Goal: Information Seeking & Learning: Learn about a topic

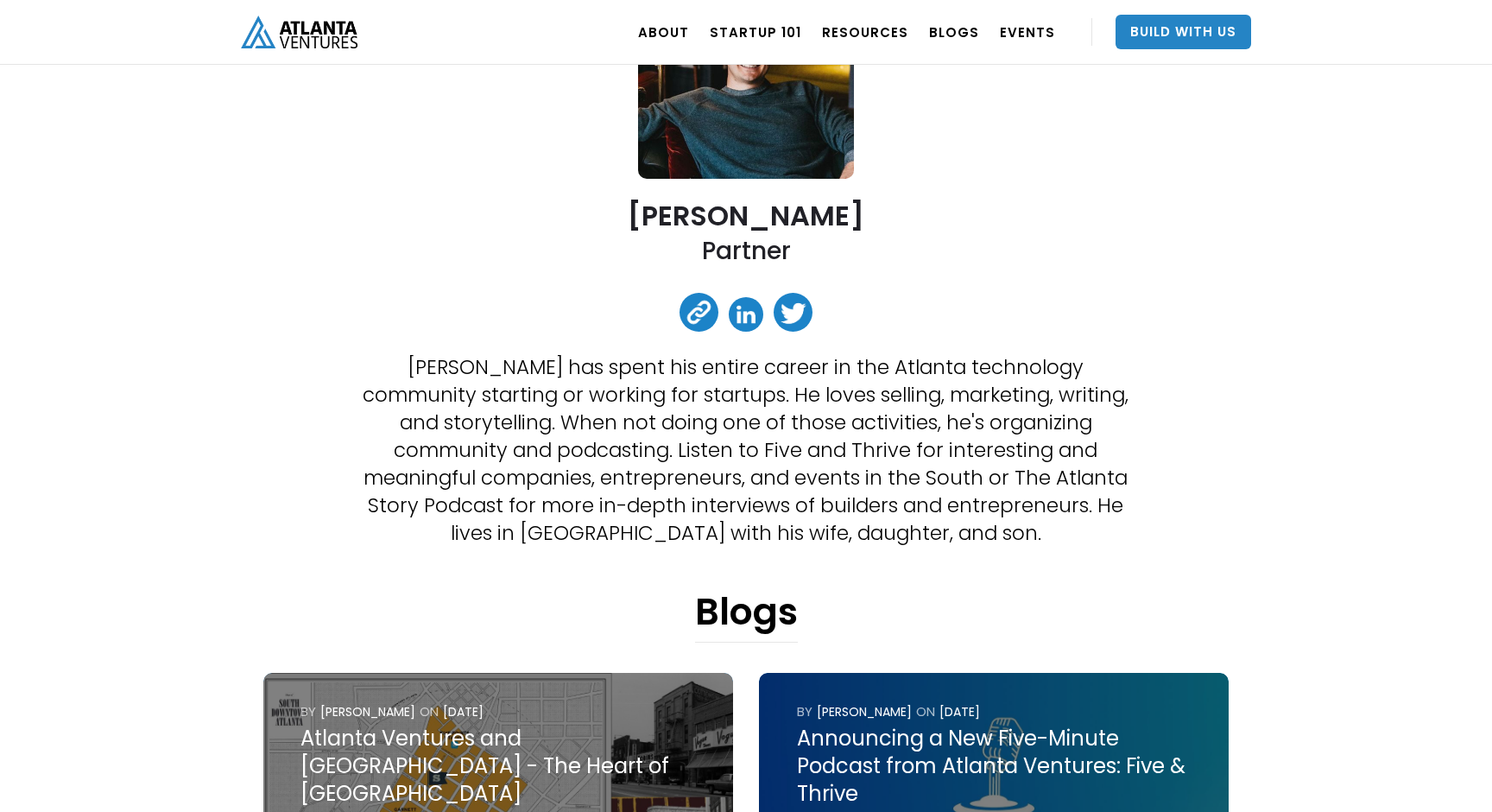
scroll to position [236, 0]
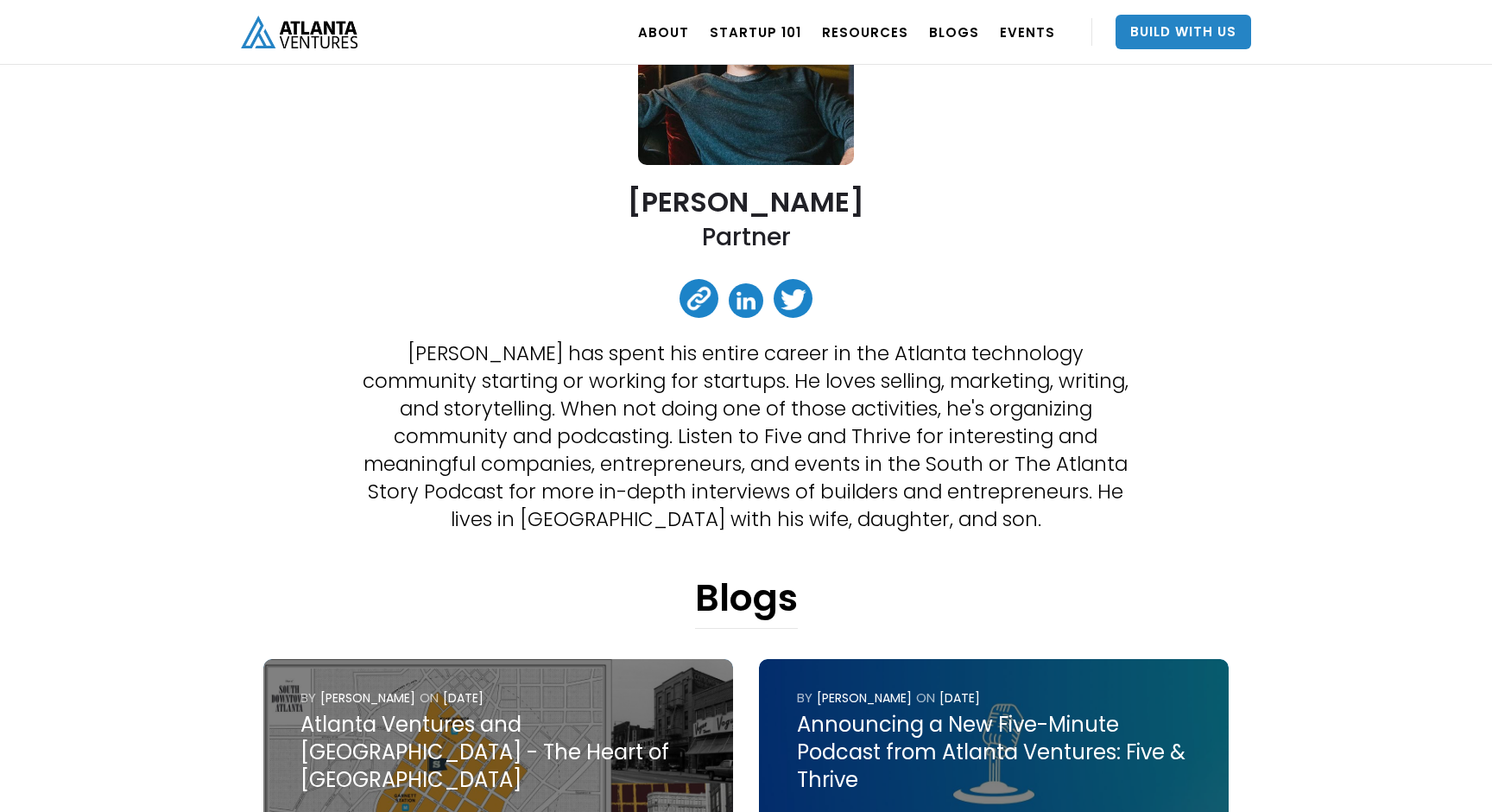
click at [738, 457] on p "[PERSON_NAME] has spent his entire career in the Atlanta technology community s…" at bounding box center [746, 436] width 773 height 193
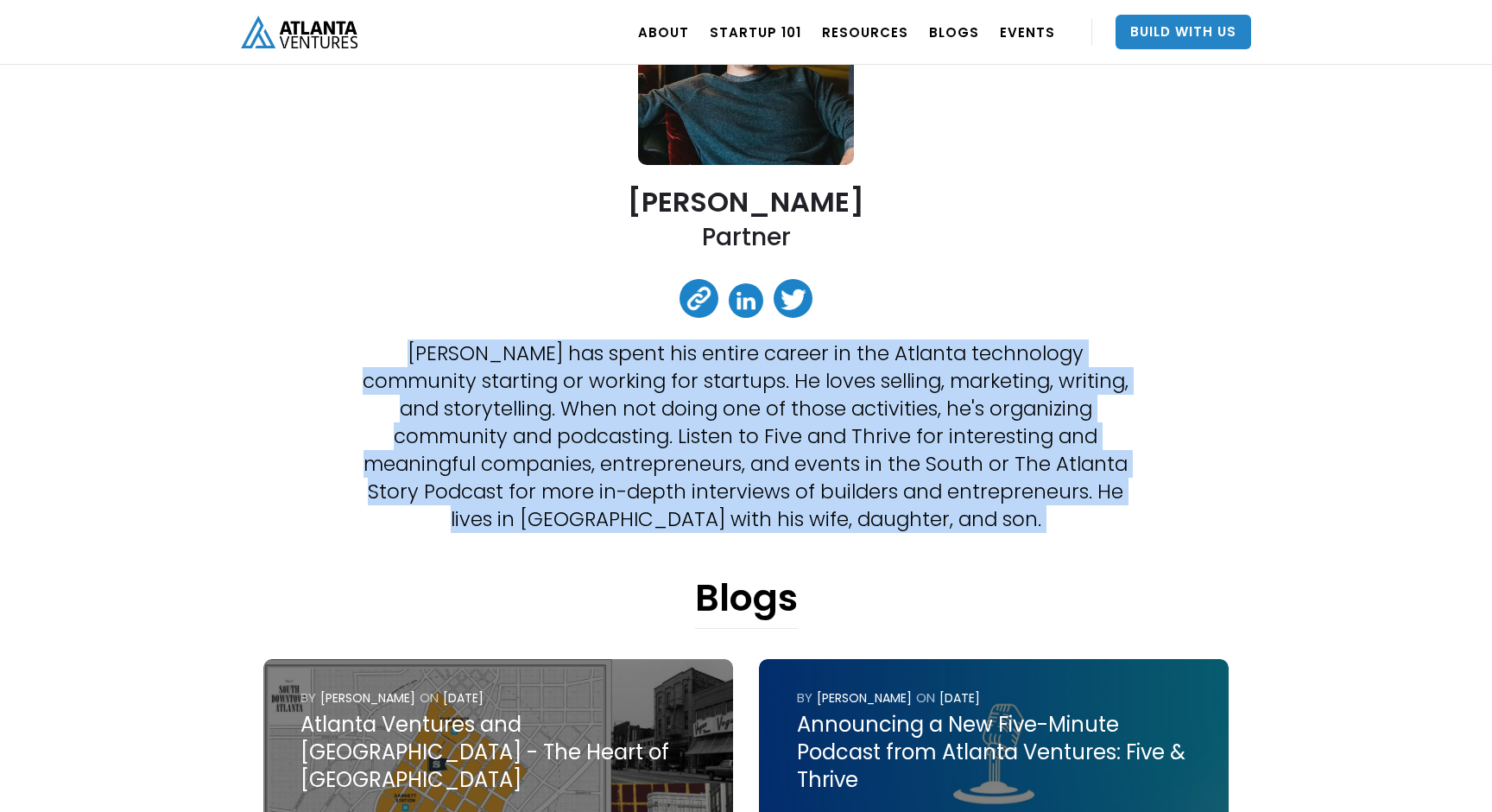
click at [762, 464] on p "[PERSON_NAME] has spent his entire career in the Atlanta technology community s…" at bounding box center [746, 436] width 773 height 193
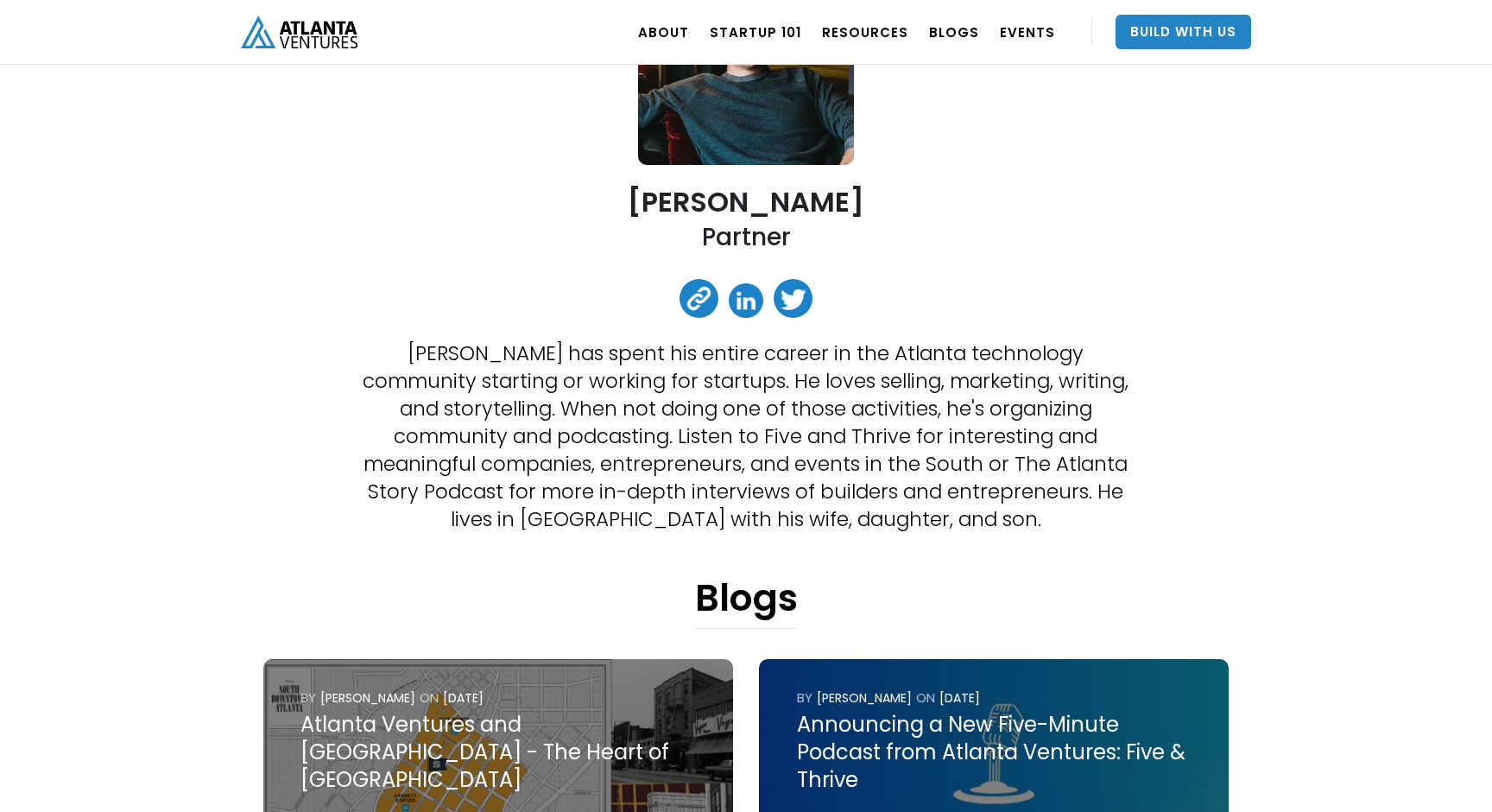
click at [762, 464] on p "[PERSON_NAME] has spent his entire career in the Atlanta technology community s…" at bounding box center [746, 436] width 773 height 193
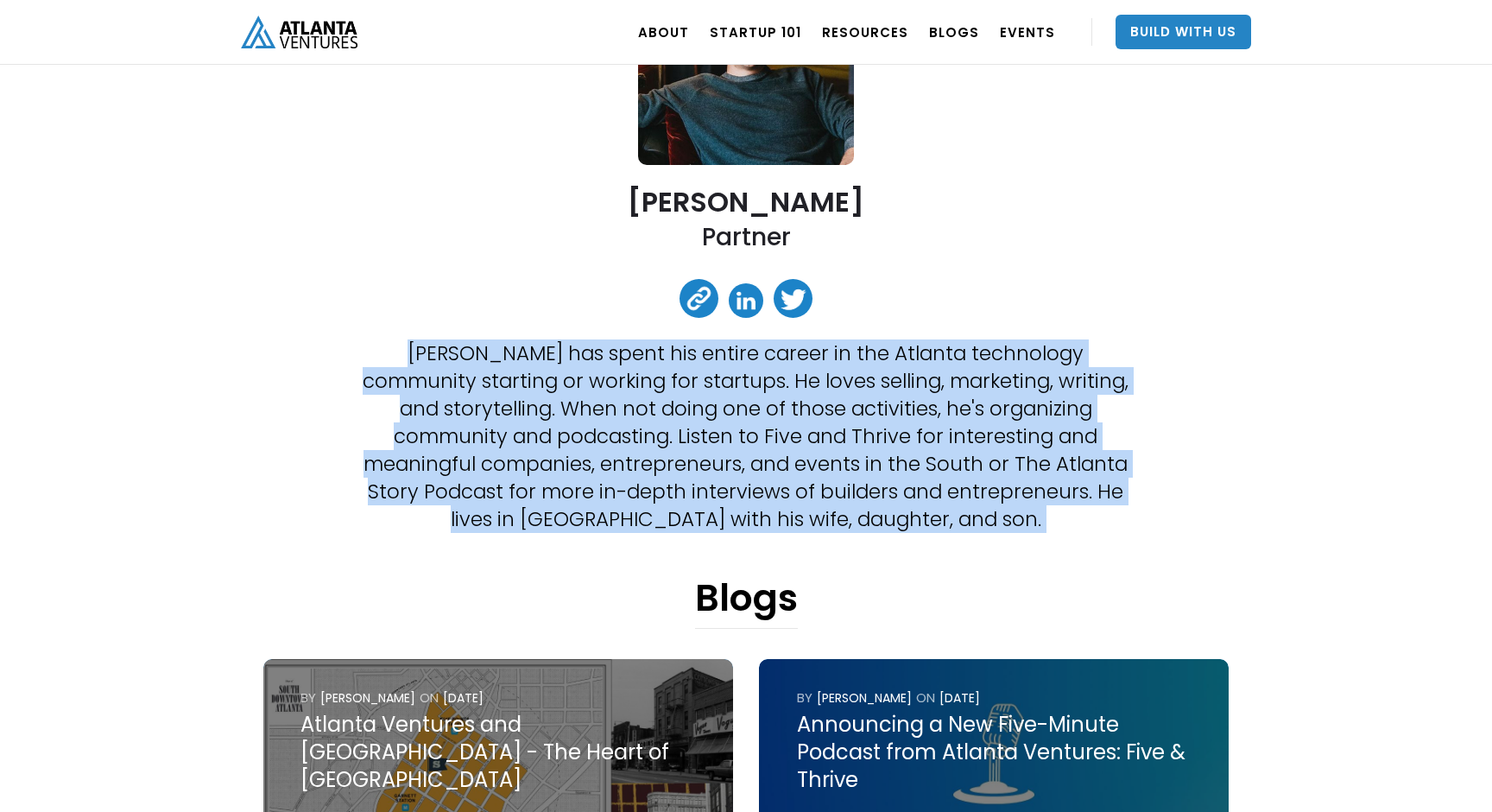
click at [762, 464] on p "[PERSON_NAME] has spent his entire career in the Atlanta technology community s…" at bounding box center [746, 436] width 773 height 193
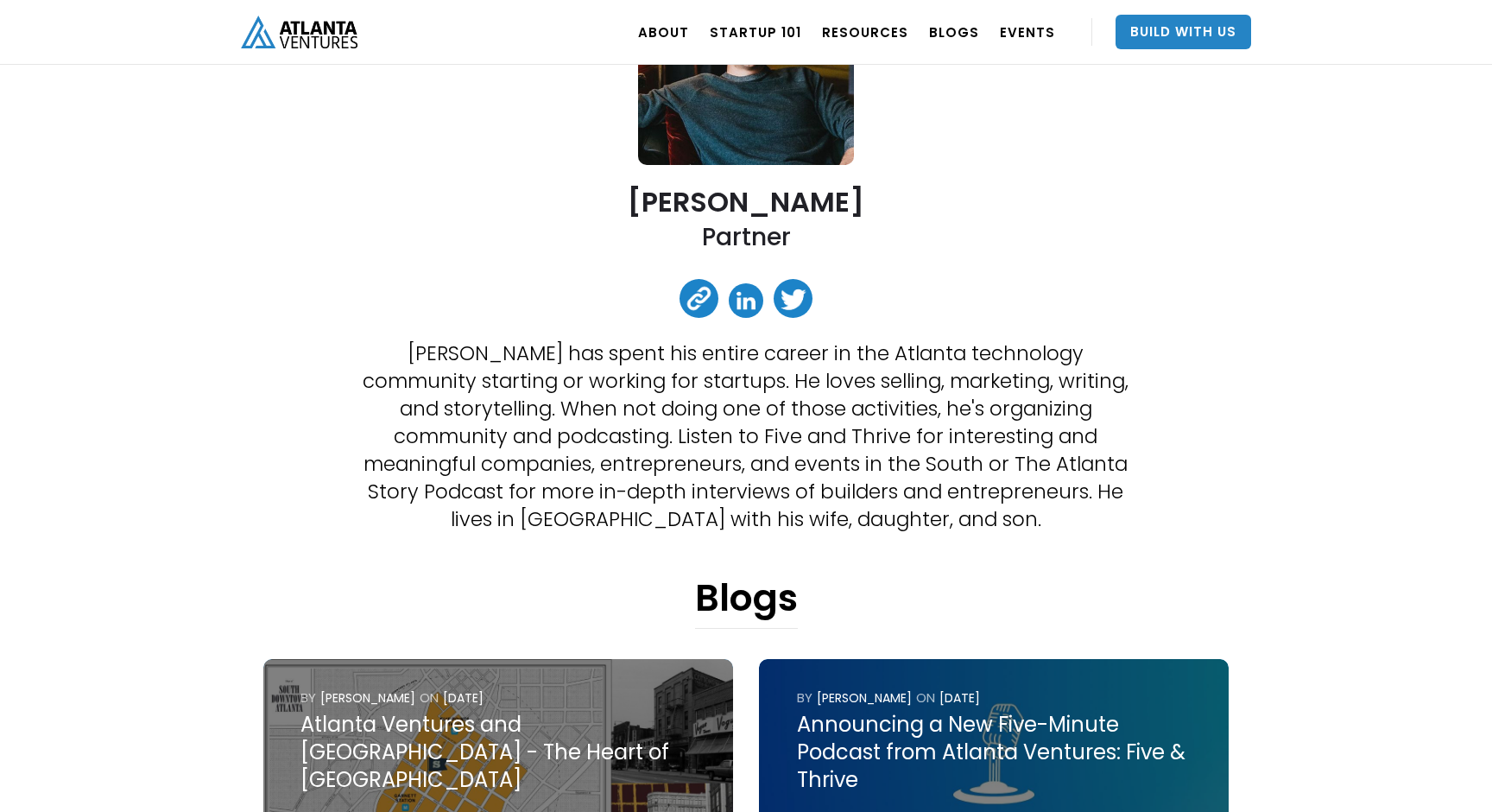
click at [762, 464] on p "[PERSON_NAME] has spent his entire career in the Atlanta technology community s…" at bounding box center [746, 436] width 773 height 193
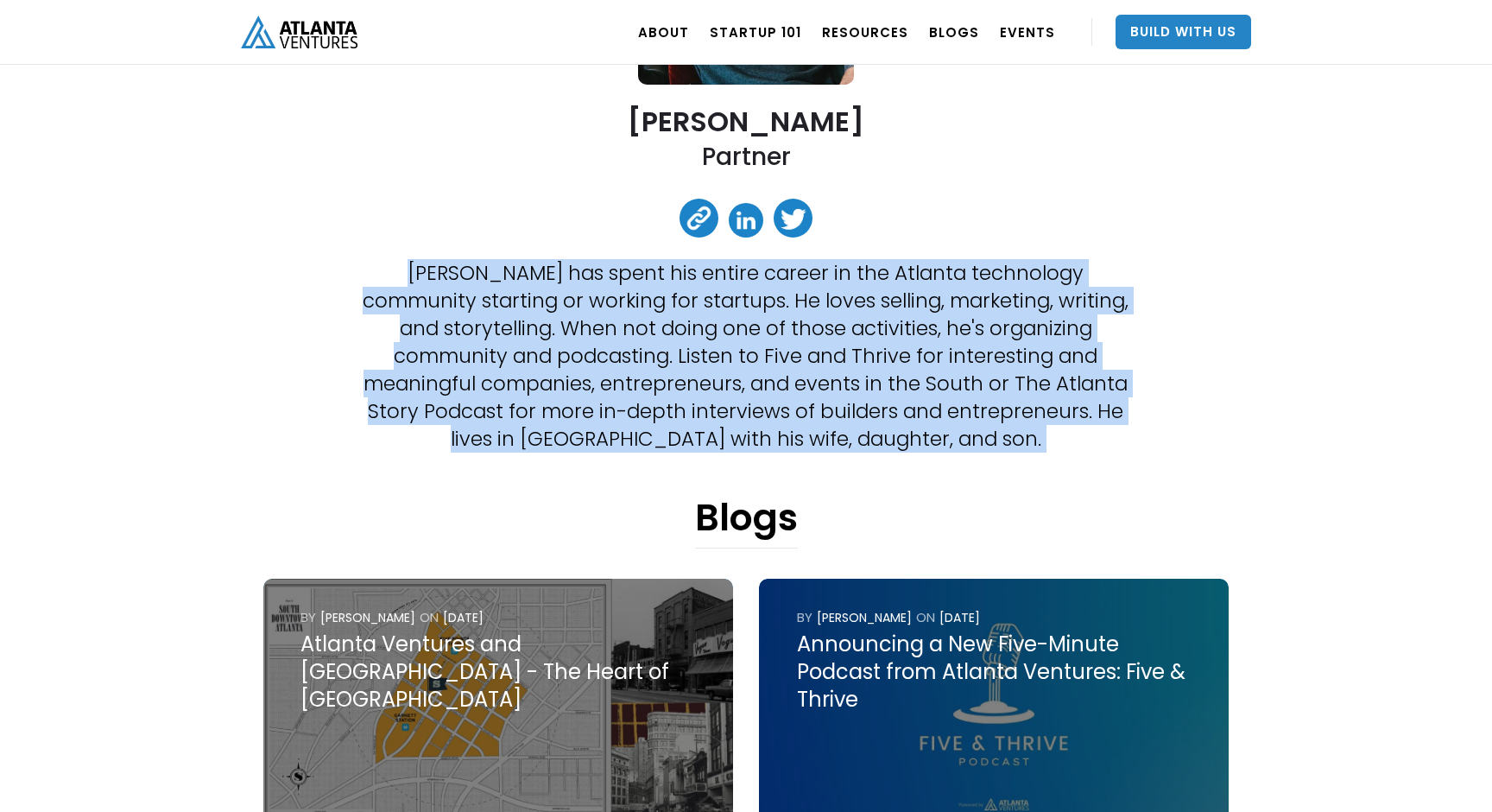
scroll to position [0, 0]
